Goal: Task Accomplishment & Management: Manage account settings

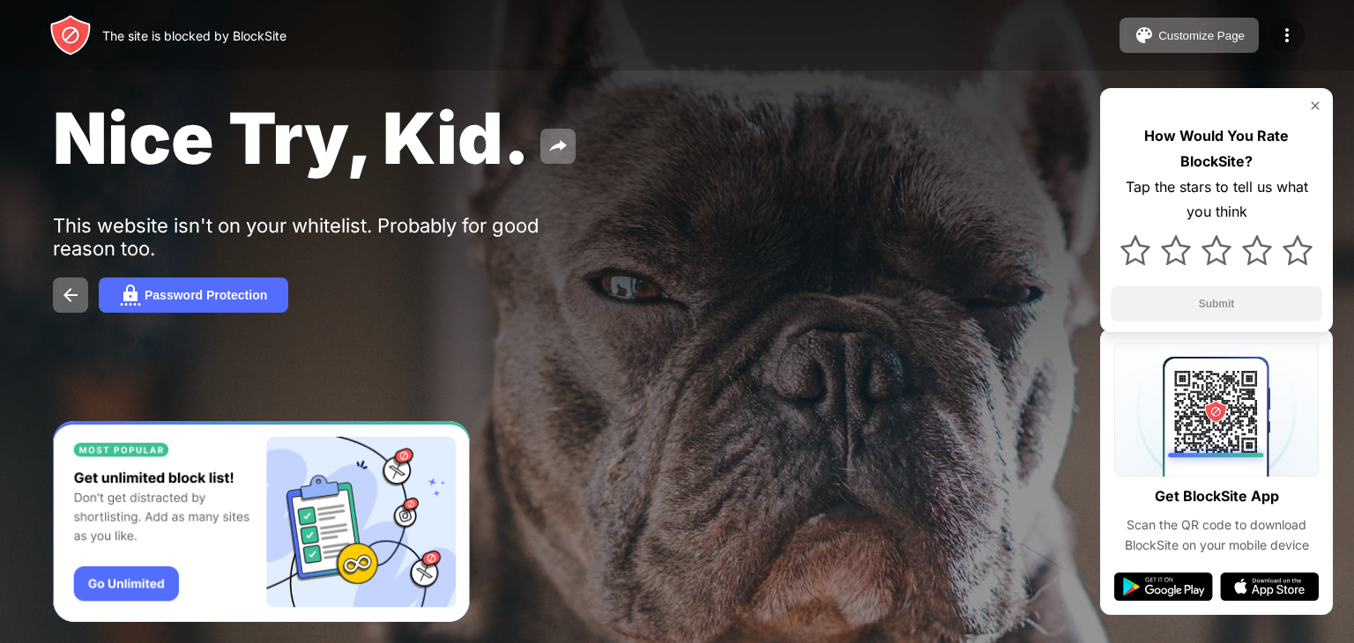
click at [1278, 38] on img at bounding box center [1286, 35] width 21 height 21
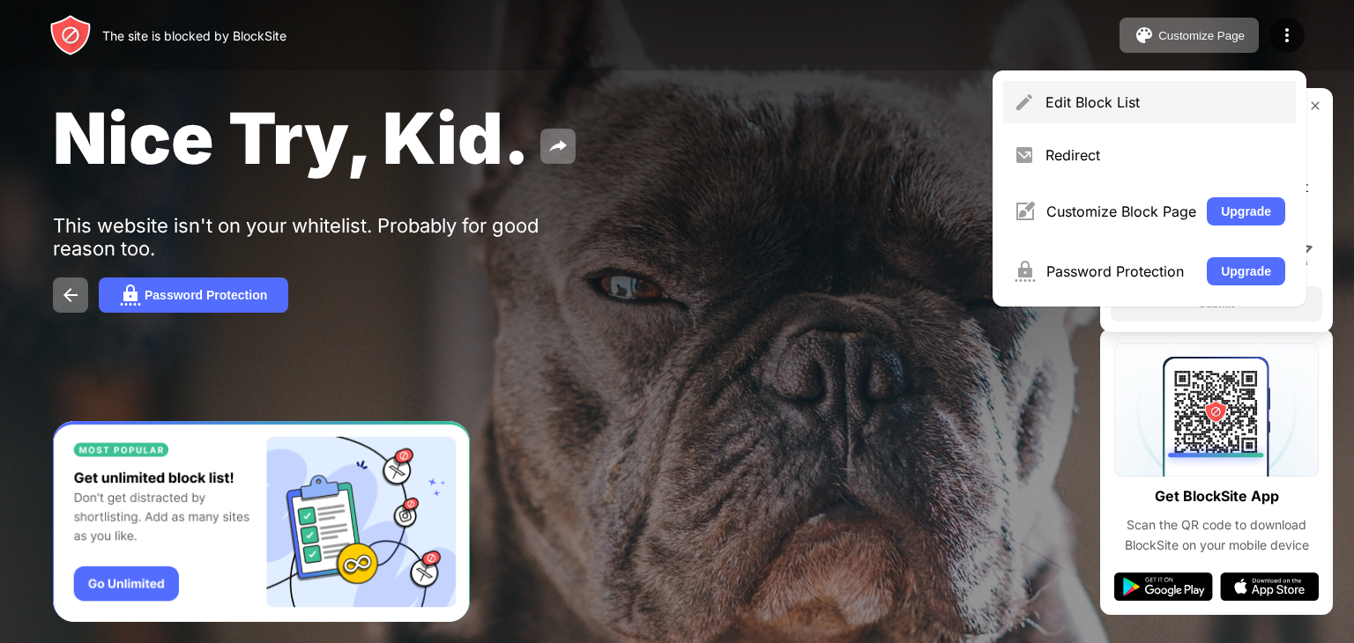
click at [1216, 102] on div "Edit Block List" at bounding box center [1165, 102] width 240 height 18
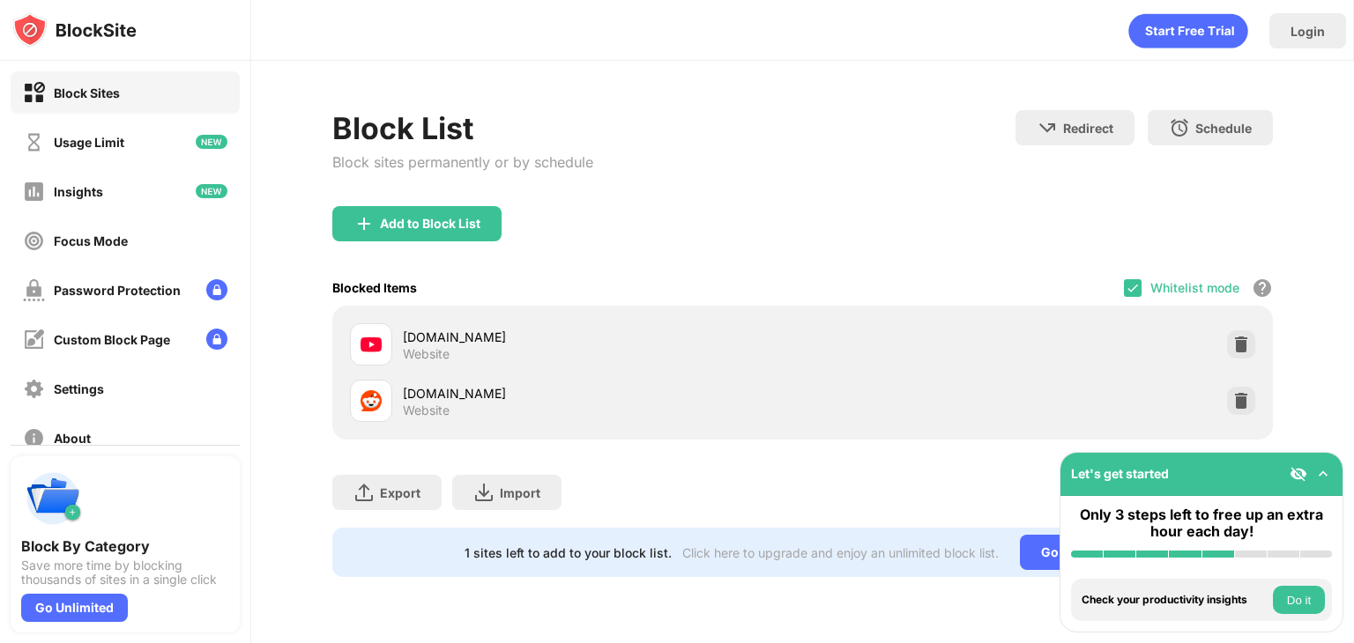
click at [1127, 274] on div "Whitelist mode Block all websites except for those in your whitelist. Whitelist…" at bounding box center [1198, 288] width 149 height 36
click at [1133, 283] on img at bounding box center [1133, 288] width 14 height 14
